Goal: Task Accomplishment & Management: Manage account settings

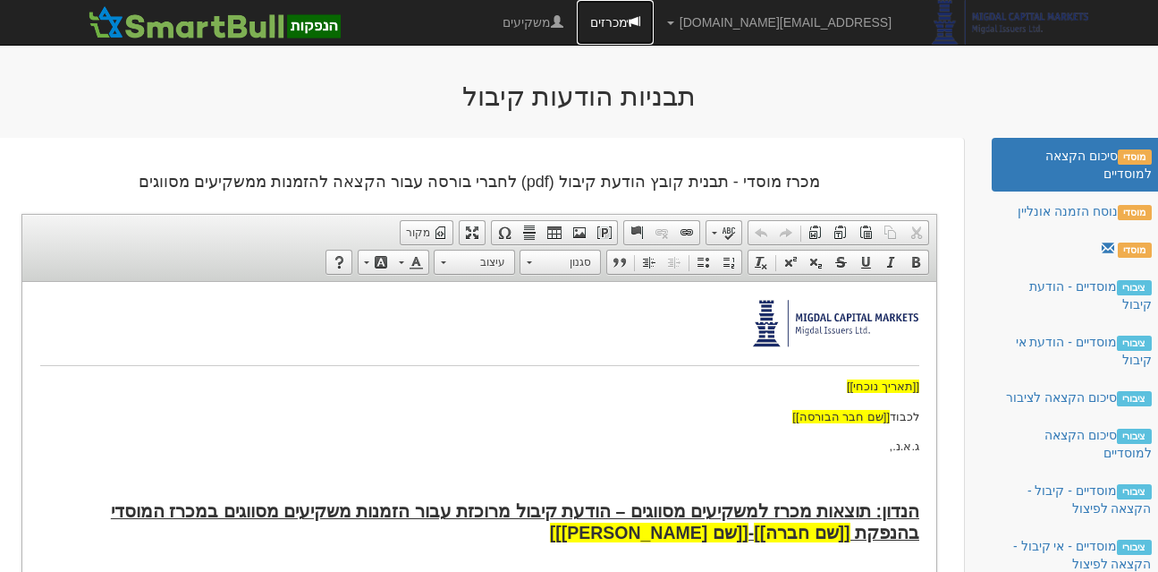
click at [641, 17] on span at bounding box center [634, 21] width 13 height 13
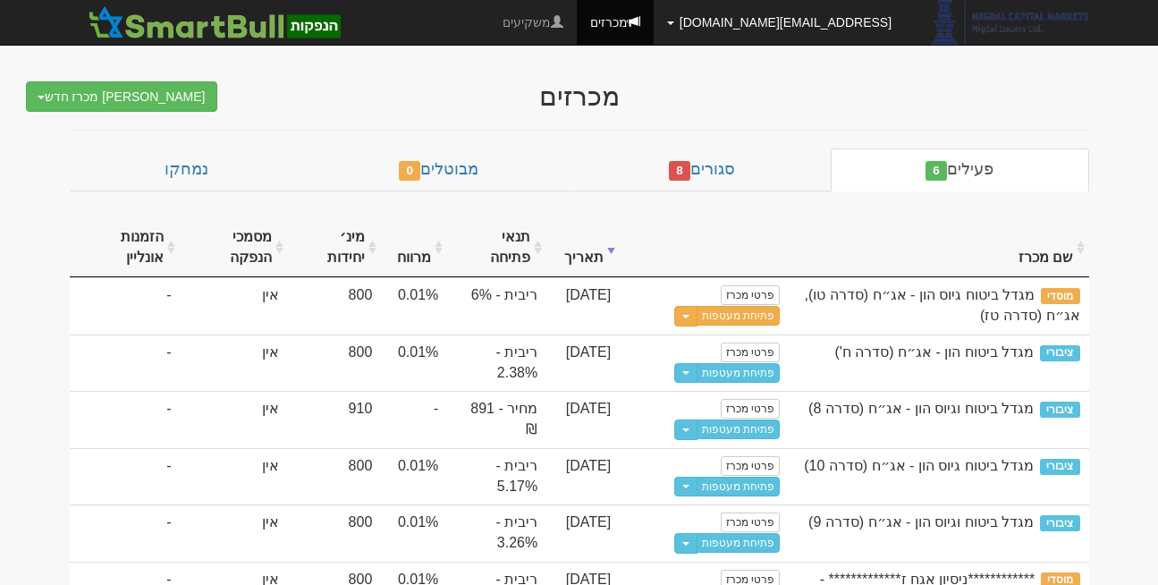
click at [840, 23] on link "[EMAIL_ADDRESS][DOMAIN_NAME]" at bounding box center [779, 22] width 251 height 45
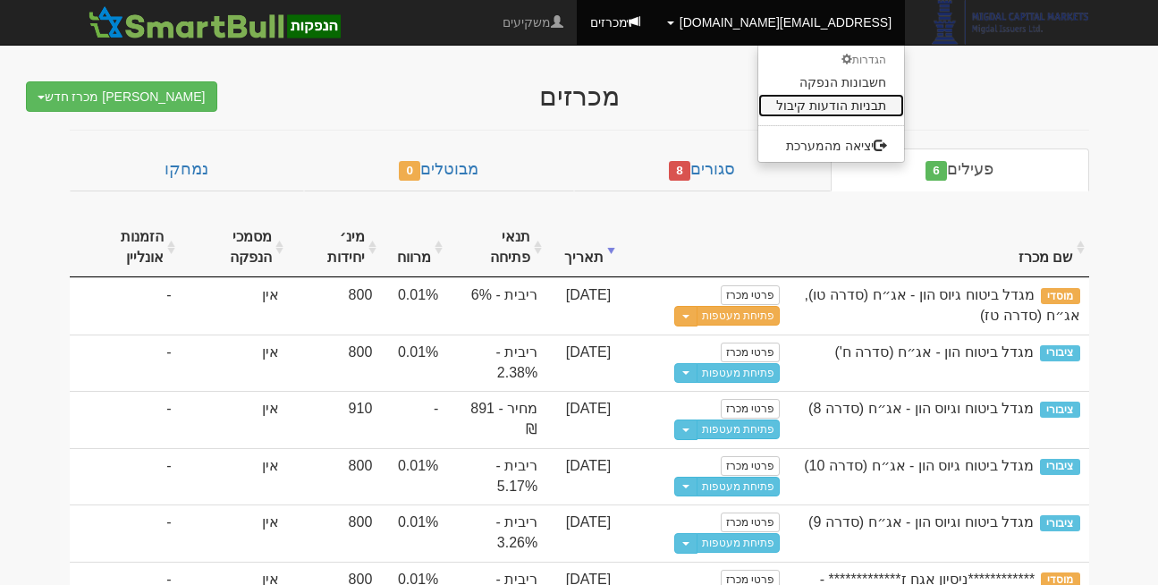
click at [836, 107] on link "תבניות הודעות קיבול" at bounding box center [832, 105] width 146 height 23
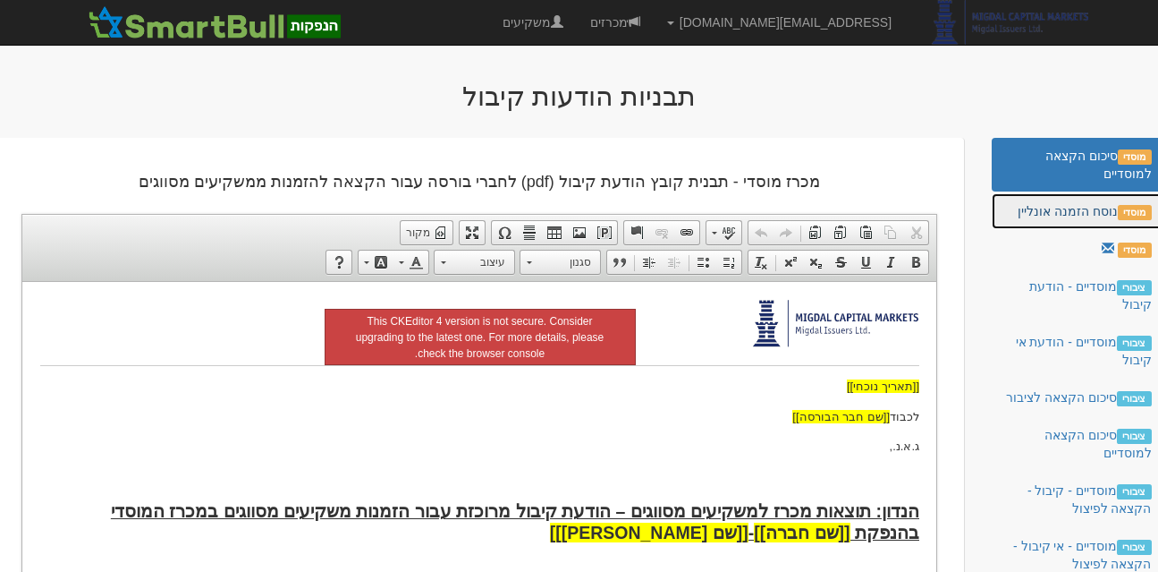
click at [1062, 213] on link "מוסדי נוסח הזמנה אונליין" at bounding box center [1078, 211] width 173 height 36
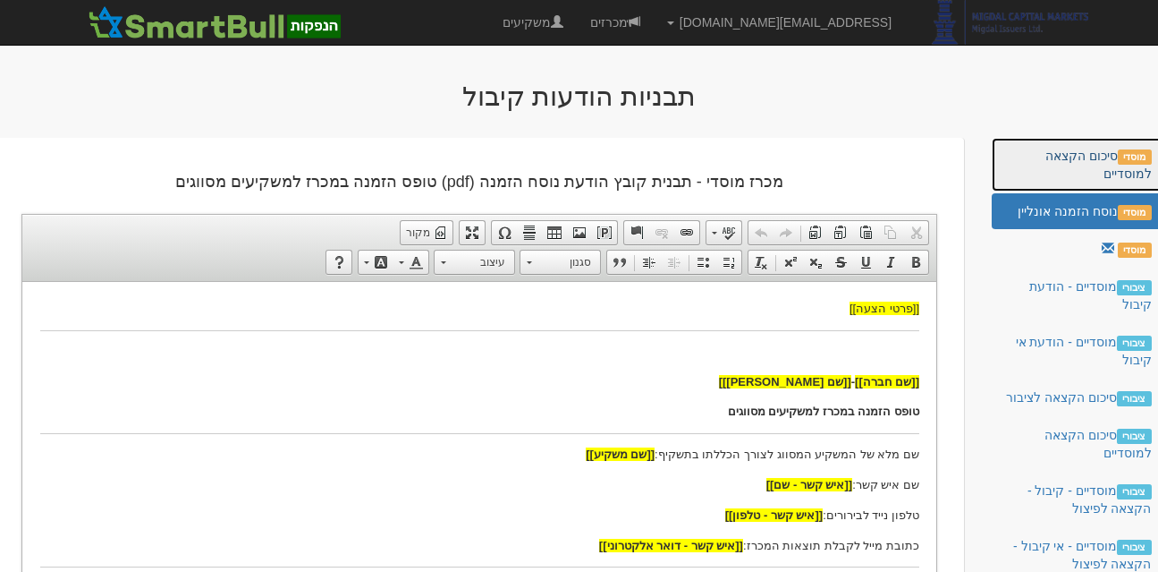
click at [1109, 157] on link "מוסדי סיכום הקצאה למוסדיים" at bounding box center [1078, 165] width 173 height 54
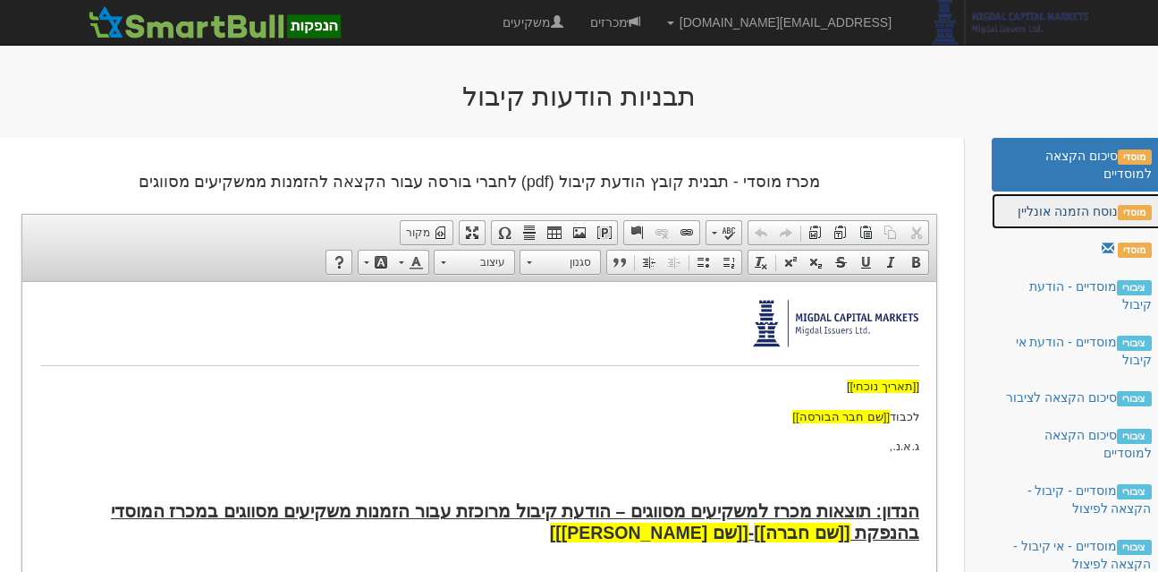
click at [1026, 206] on link "מוסדי נוסח הזמנה אונליין" at bounding box center [1078, 211] width 173 height 36
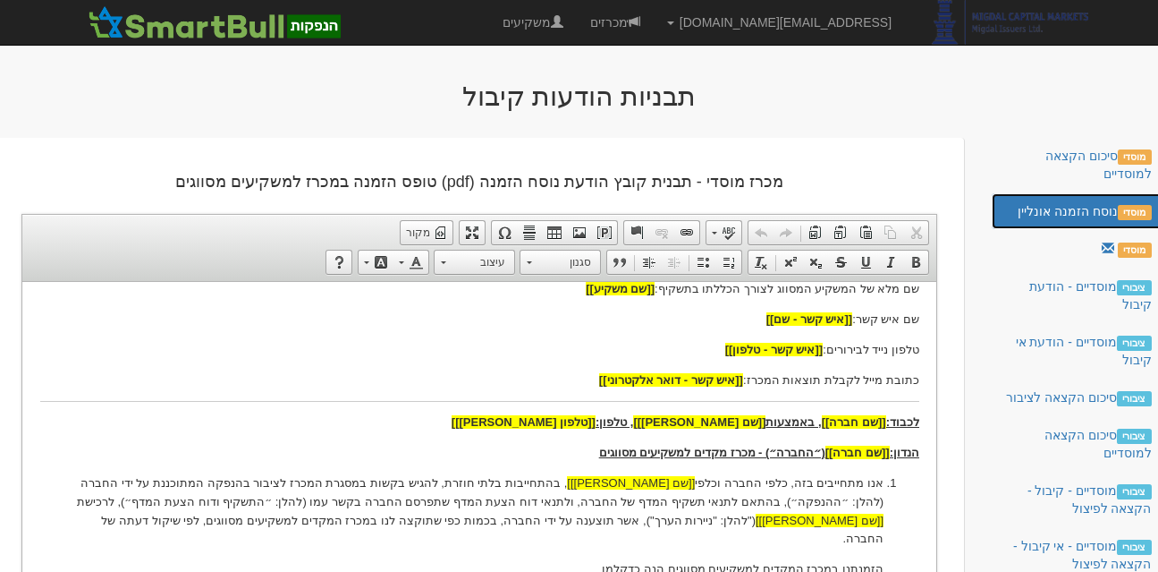
scroll to position [165, 0]
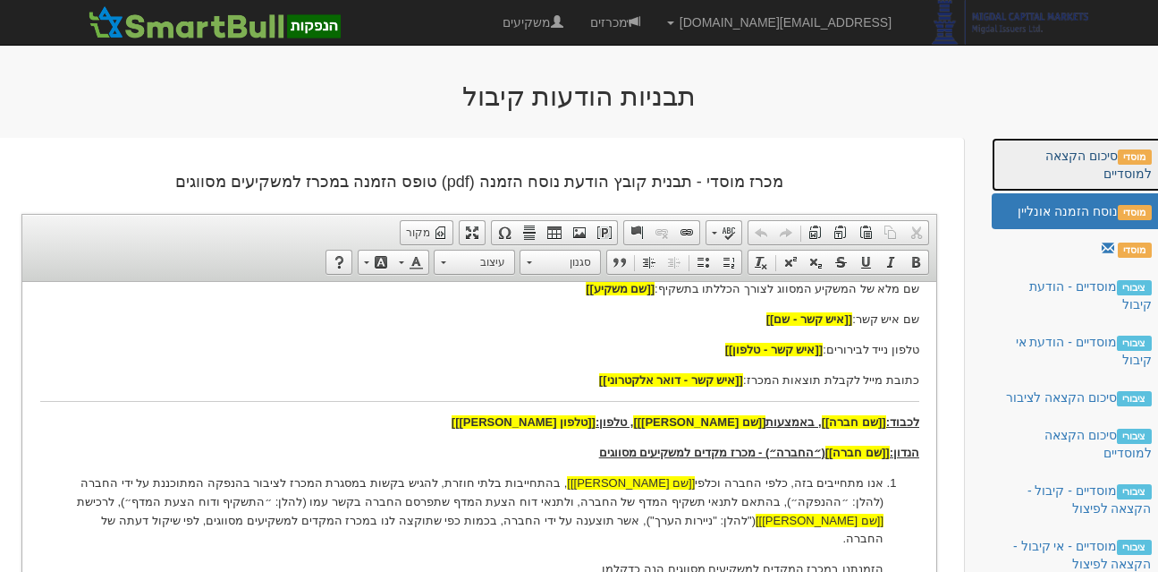
click at [1071, 177] on link "מוסדי סיכום הקצאה למוסדיים" at bounding box center [1078, 165] width 173 height 54
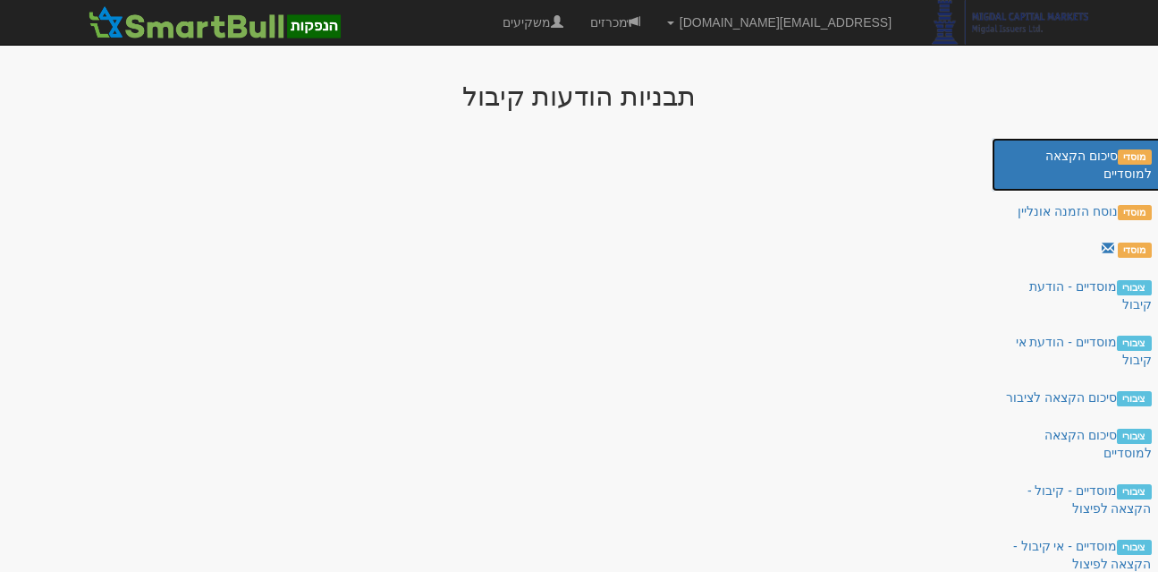
scroll to position [0, 0]
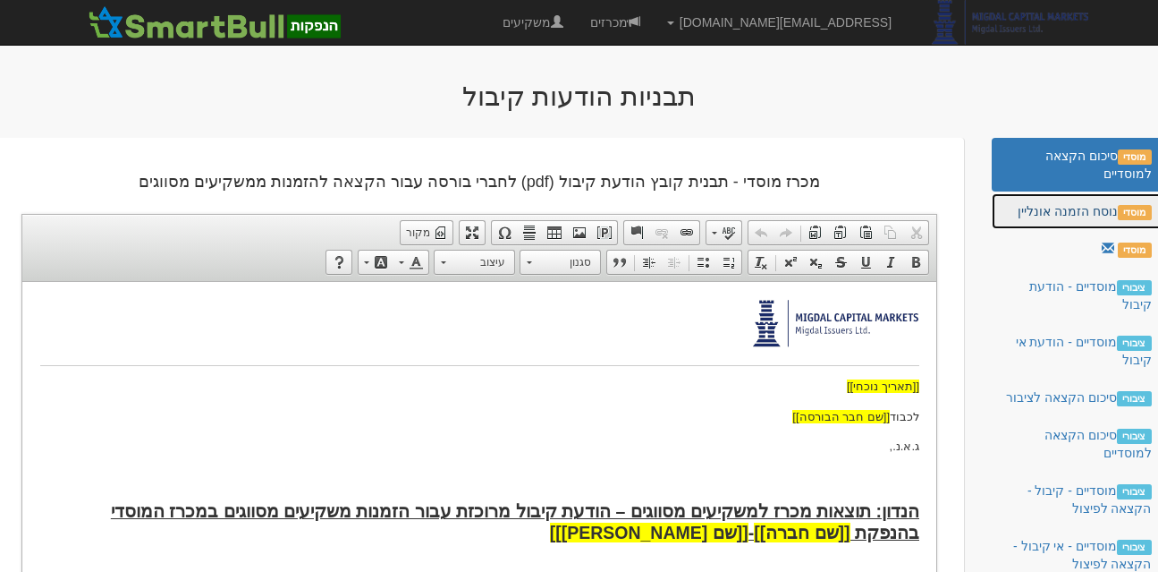
click at [1079, 212] on link "מוסדי נוסח הזמנה אונליין" at bounding box center [1078, 211] width 173 height 36
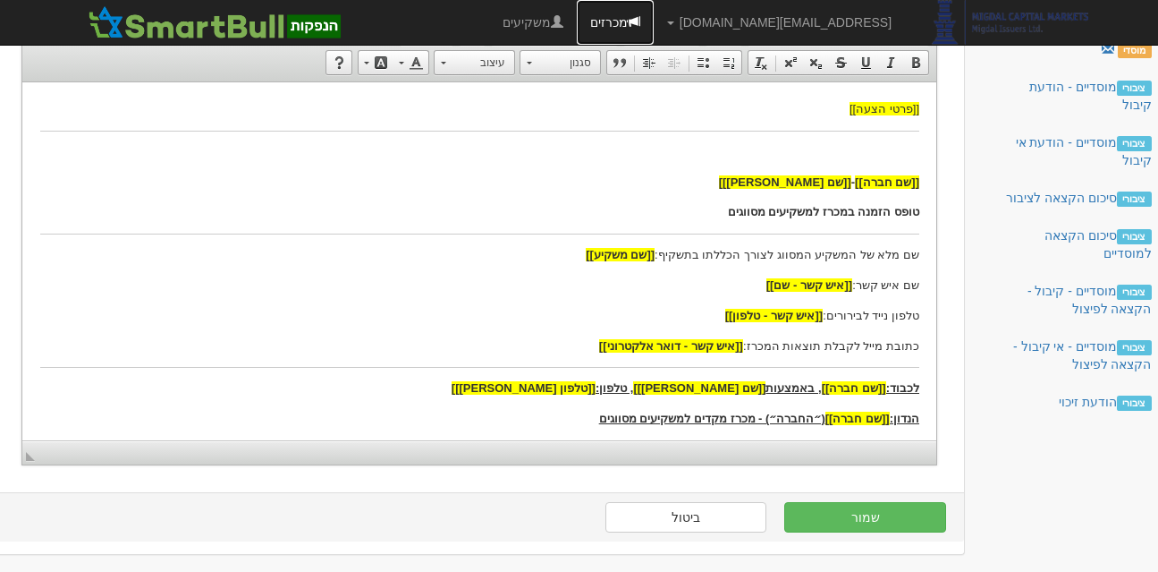
click at [654, 16] on link "מכרזים" at bounding box center [615, 22] width 77 height 45
